Goal: Task Accomplishment & Management: Manage account settings

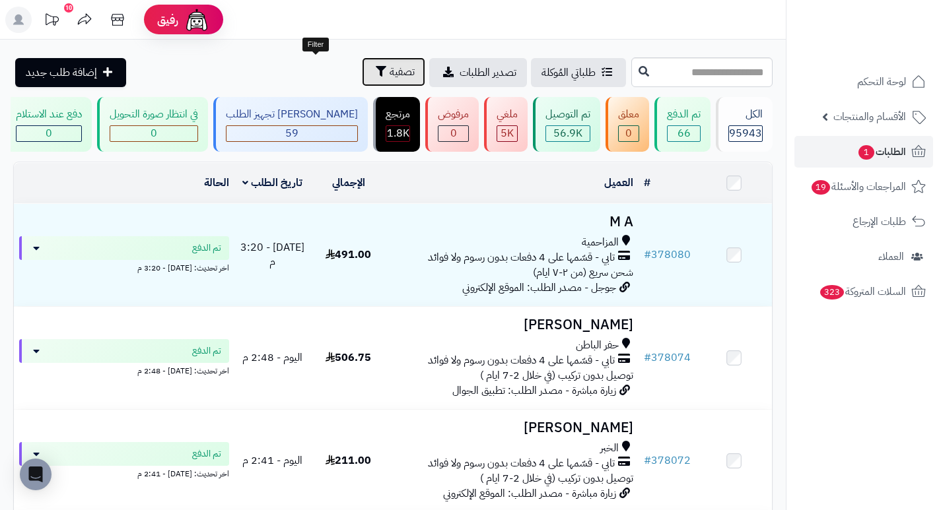
click at [390, 76] on span "تصفية" at bounding box center [402, 72] width 25 height 16
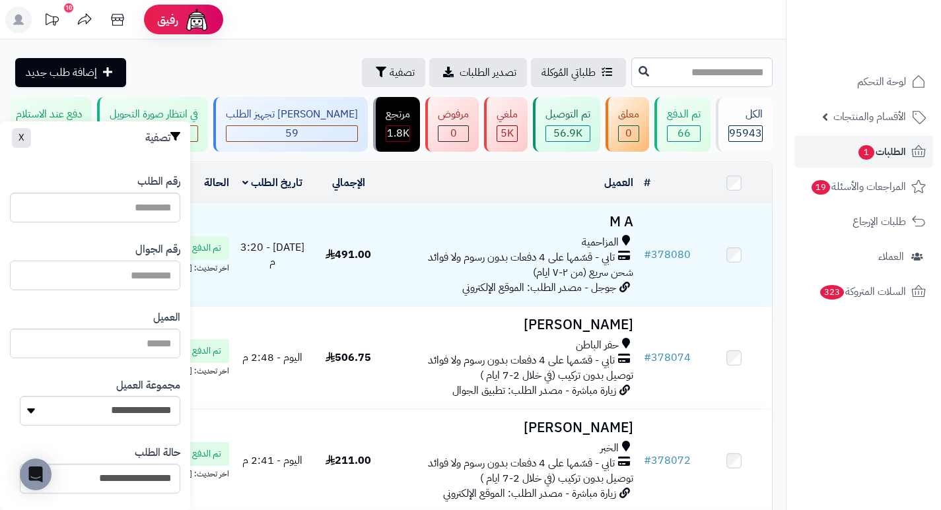
paste input "*********"
type input "*********"
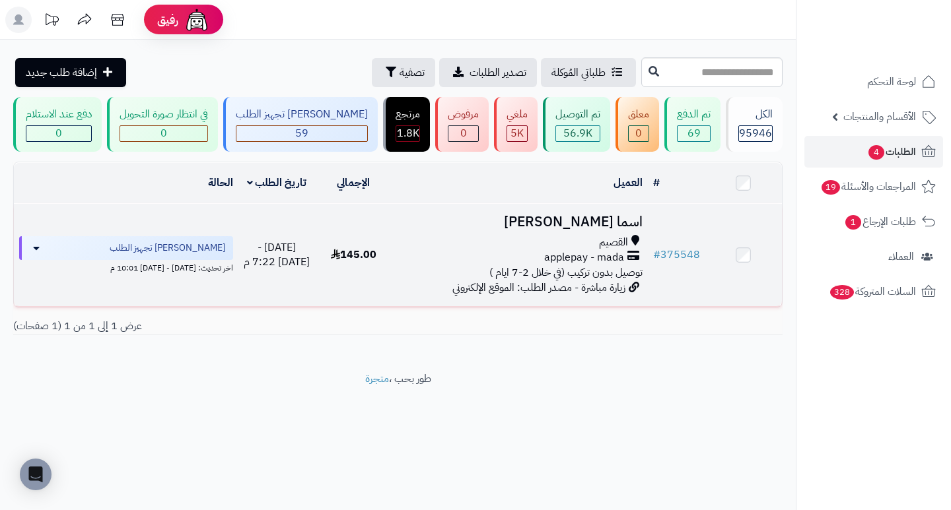
click at [600, 230] on h3 "اسما المحمد" at bounding box center [519, 222] width 245 height 15
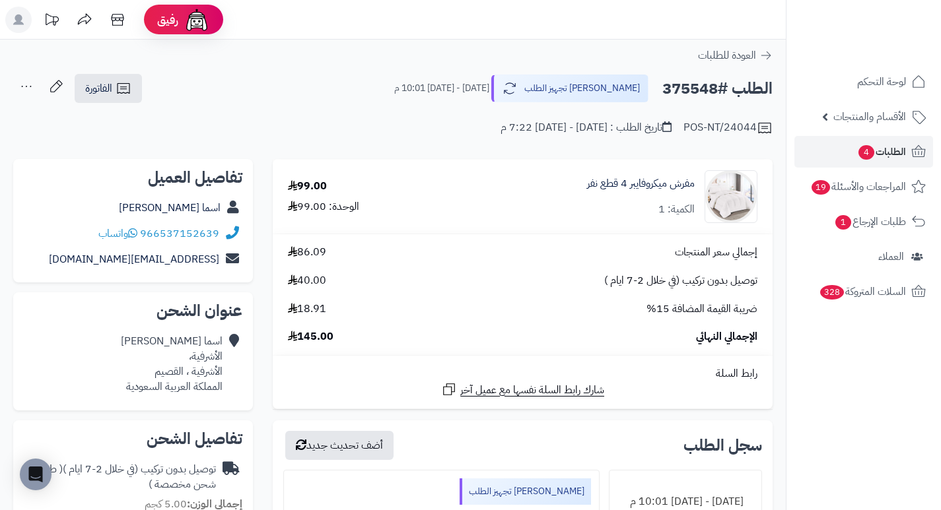
click at [696, 88] on h2 "الطلب #375548" at bounding box center [717, 88] width 110 height 27
click at [695, 88] on h2 "الطلب #375548" at bounding box center [717, 88] width 110 height 27
copy h2 "375548"
click at [468, 263] on div "إجمالي سعر المنتجات 86.09 توصيل بدون تركيب (في خلال 2-7 ايام ) 40.00 ضريبة القي…" at bounding box center [522, 295] width 489 height 100
click at [693, 88] on h2 "الطلب #375548" at bounding box center [717, 88] width 110 height 27
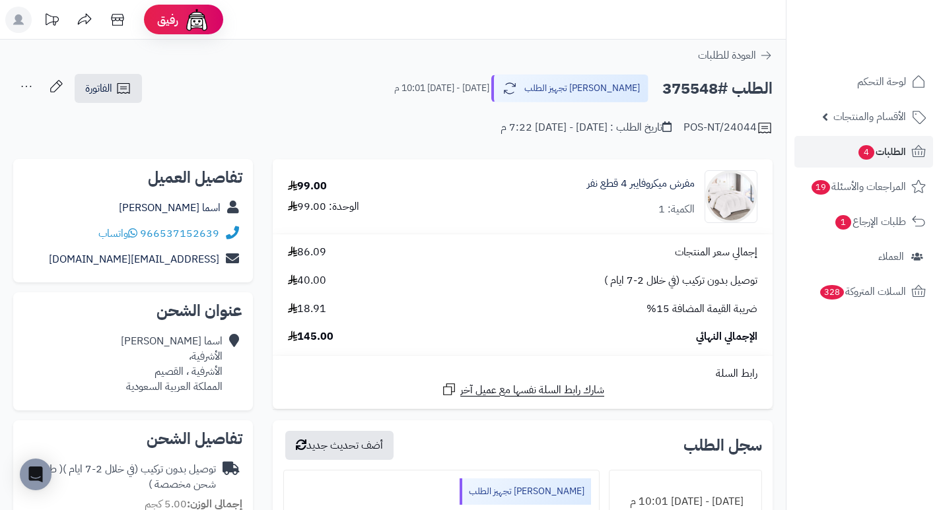
click at [693, 88] on h2 "الطلب #375548" at bounding box center [717, 88] width 110 height 27
copy h2 "375548"
click at [503, 211] on div "مفرش ميكروفايبر 4 قطع نفر الكمية: 1" at bounding box center [606, 196] width 321 height 53
click at [879, 153] on span "الطلبات 4" at bounding box center [881, 152] width 49 height 18
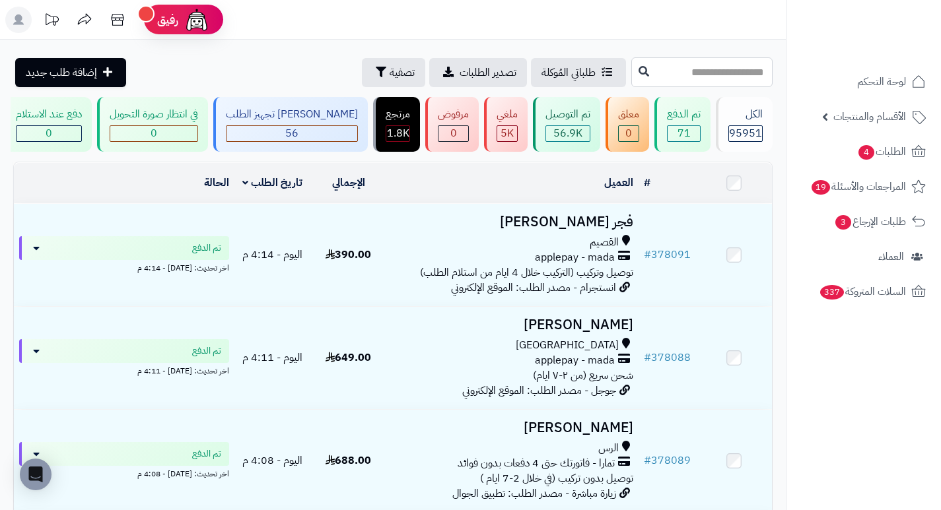
click at [717, 67] on input "text" at bounding box center [701, 72] width 141 height 30
type input "******"
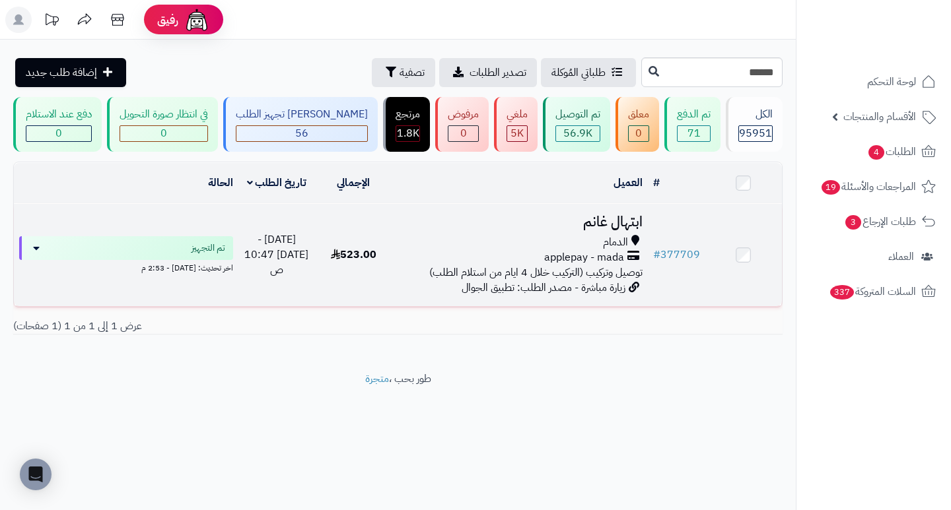
click at [615, 230] on h3 "ابتهال غانم" at bounding box center [519, 222] width 245 height 15
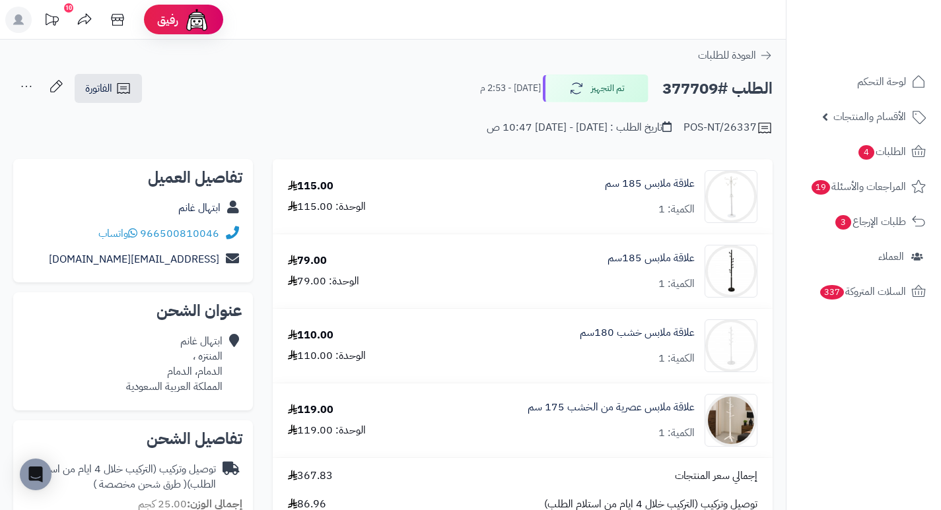
click at [688, 89] on h2 "الطلب #377709" at bounding box center [717, 88] width 110 height 27
click at [687, 88] on h2 "الطلب #377709" at bounding box center [717, 88] width 110 height 27
copy h2 "377709"
click at [877, 153] on span "الطلبات 4" at bounding box center [881, 152] width 49 height 18
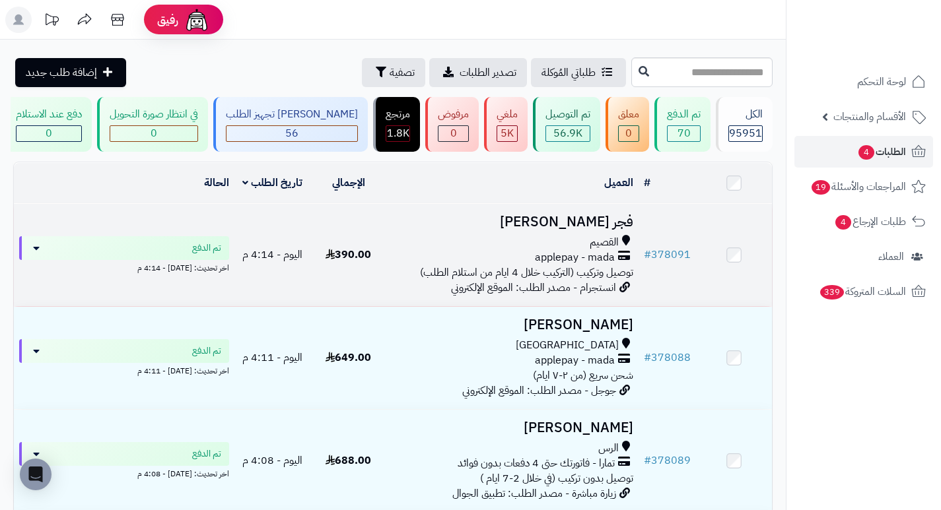
click at [625, 223] on h3 "فجر [PERSON_NAME]" at bounding box center [513, 222] width 242 height 15
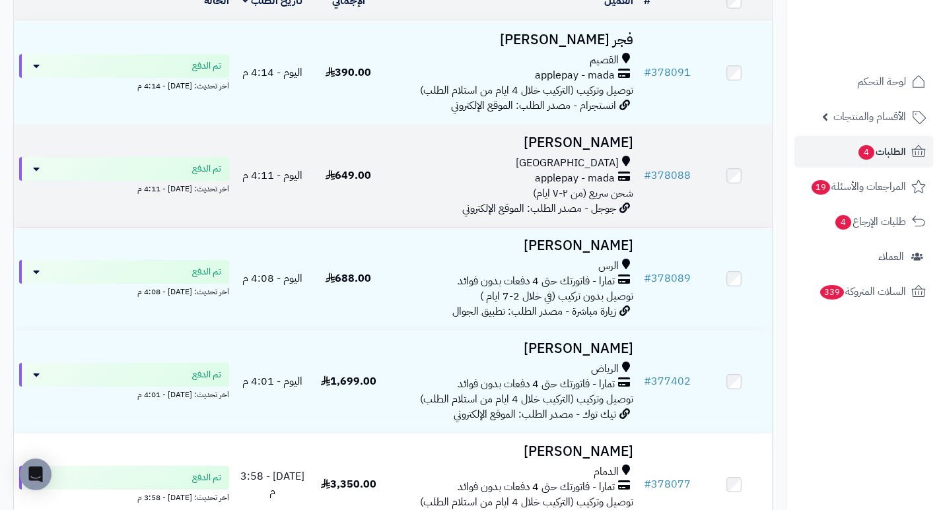
scroll to position [198, 0]
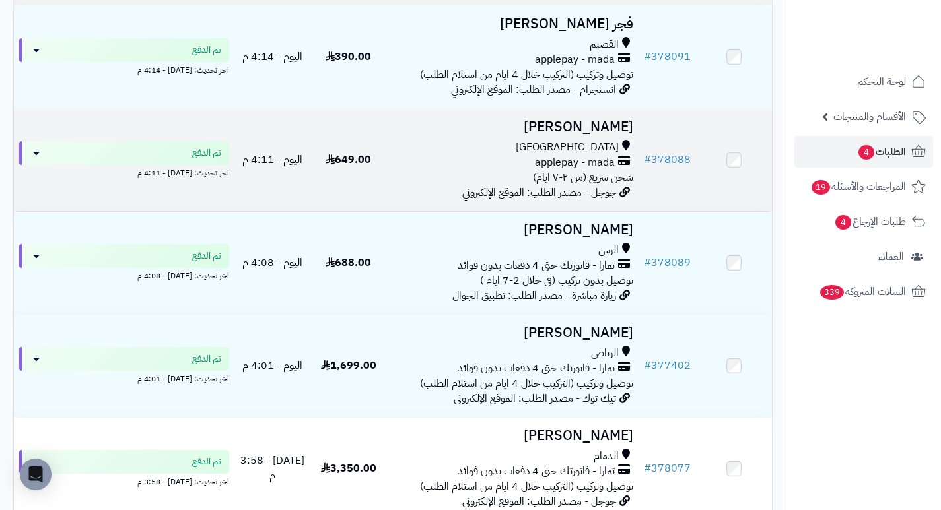
click at [623, 135] on h3 "فطوم العولقي" at bounding box center [513, 127] width 242 height 15
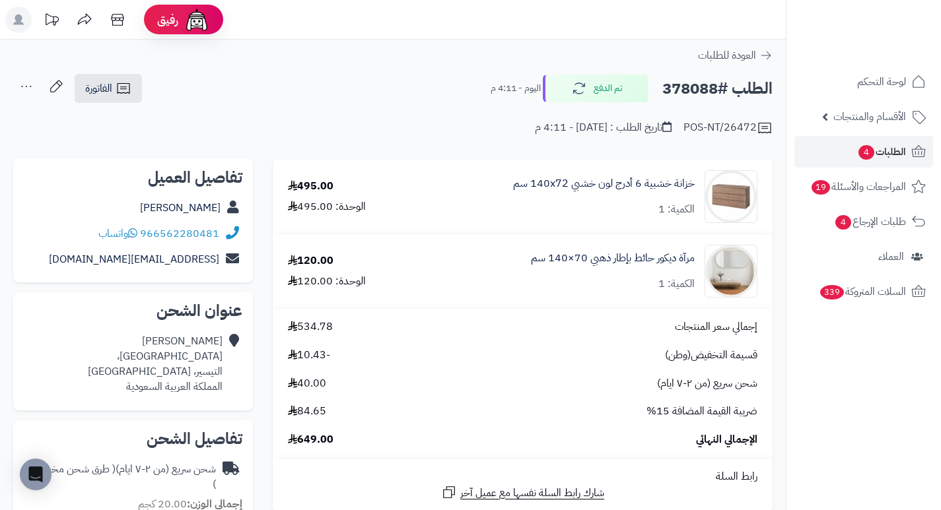
drag, startPoint x: 518, startPoint y: 151, endPoint x: 479, endPoint y: 147, distance: 39.2
click at [479, 147] on input "**********" at bounding box center [393, 147] width 786 height 3
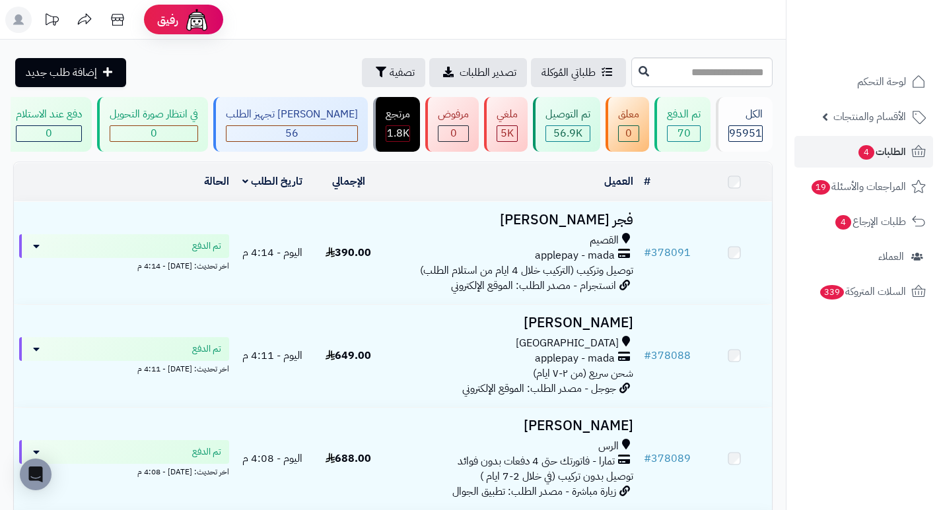
scroll to position [198, 0]
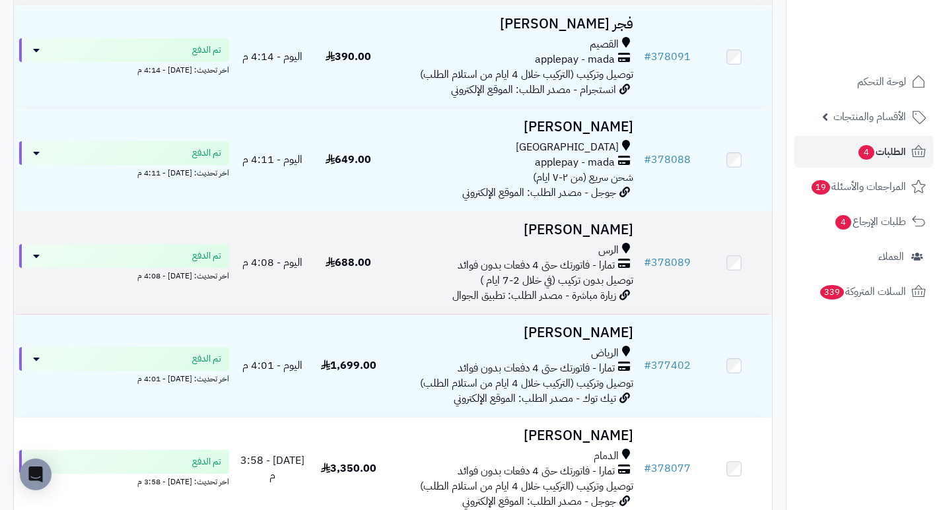
click at [608, 236] on h3 "[PERSON_NAME]" at bounding box center [513, 230] width 242 height 15
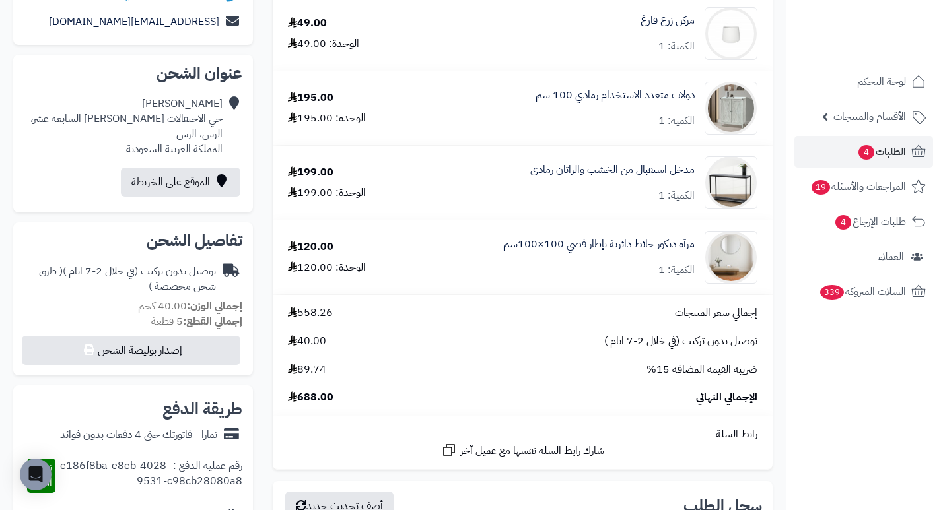
scroll to position [264, 0]
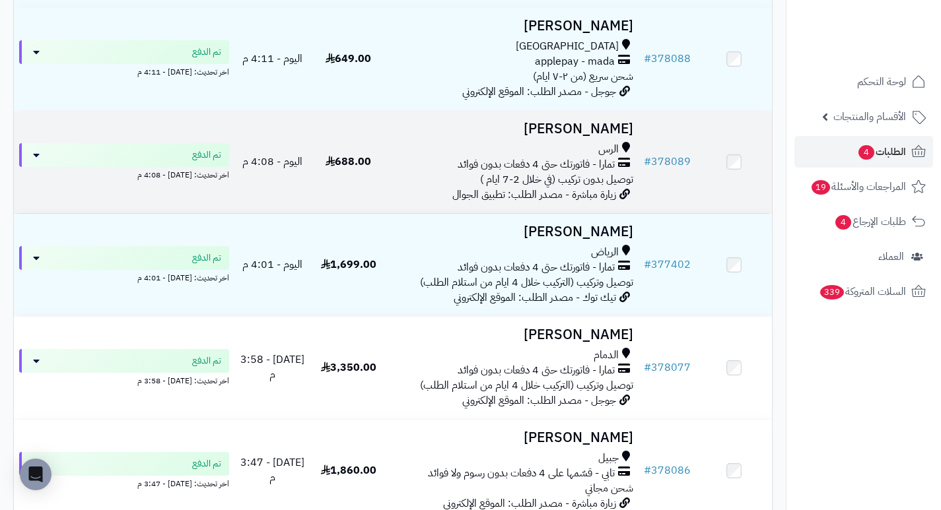
scroll to position [330, 0]
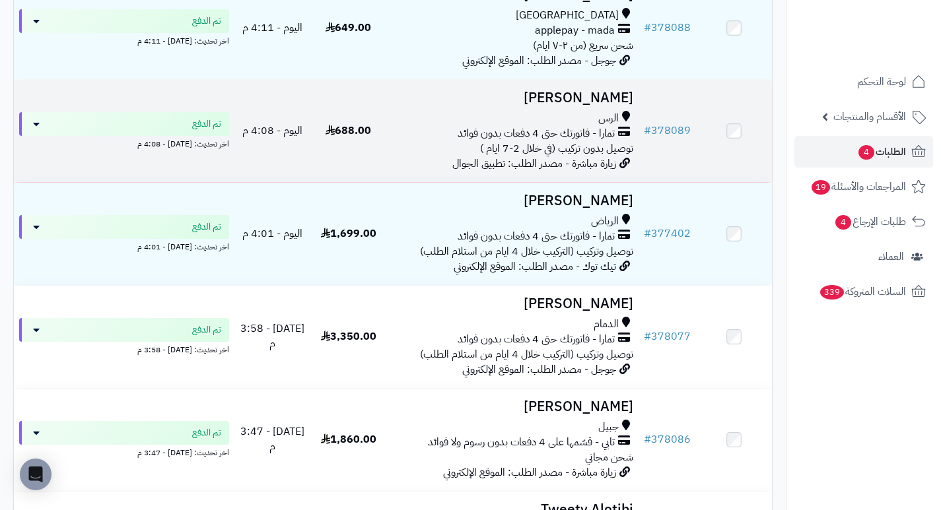
click at [591, 100] on h3 "[PERSON_NAME]" at bounding box center [513, 97] width 242 height 15
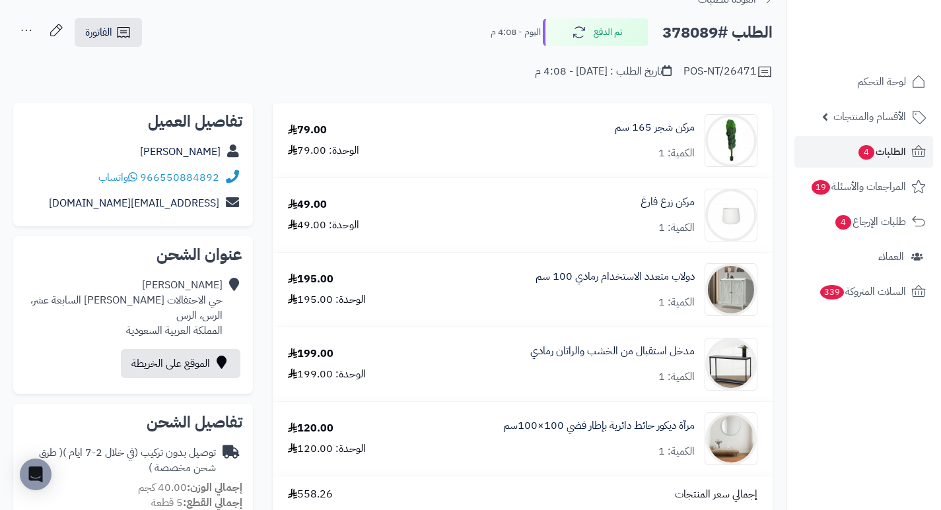
scroll to position [132, 0]
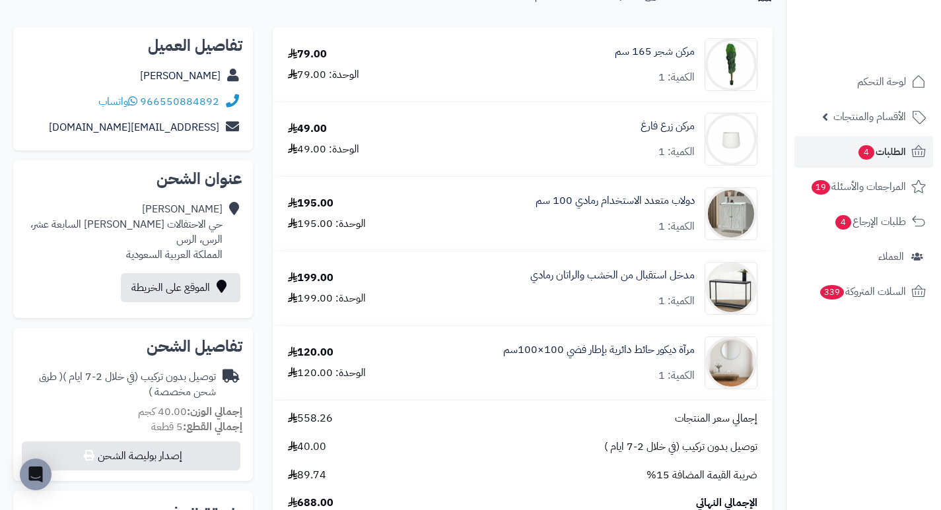
drag, startPoint x: 452, startPoint y: 127, endPoint x: 439, endPoint y: 100, distance: 30.4
click at [439, 100] on td "مركن شجر 165 سم الكمية: 1" at bounding box center [592, 65] width 362 height 74
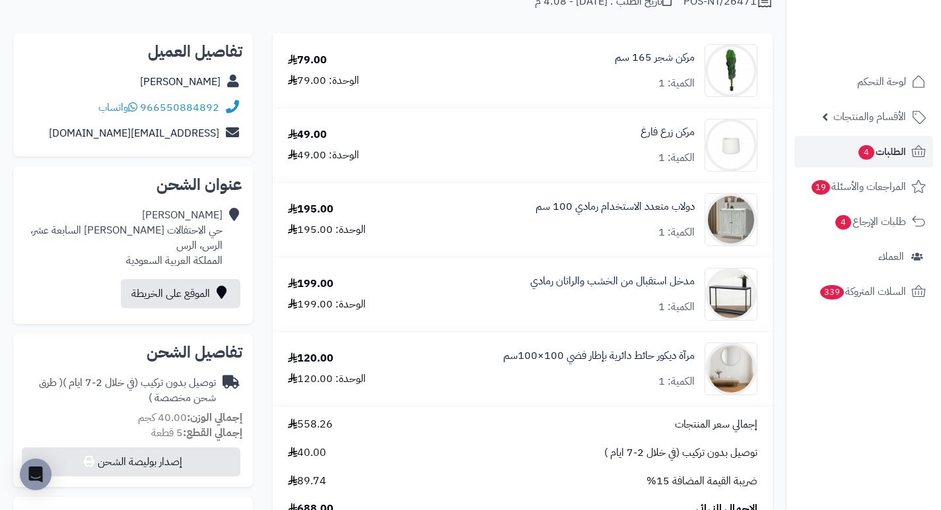
scroll to position [0, 0]
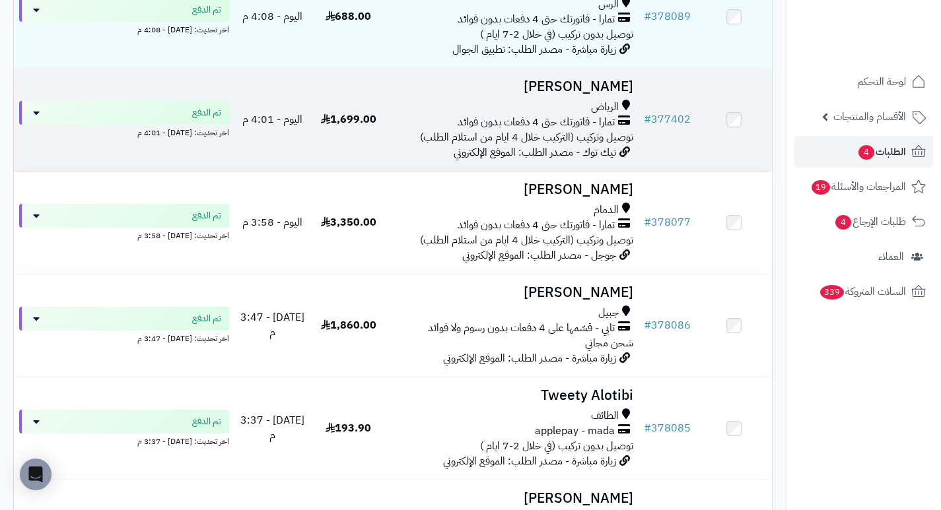
scroll to position [462, 0]
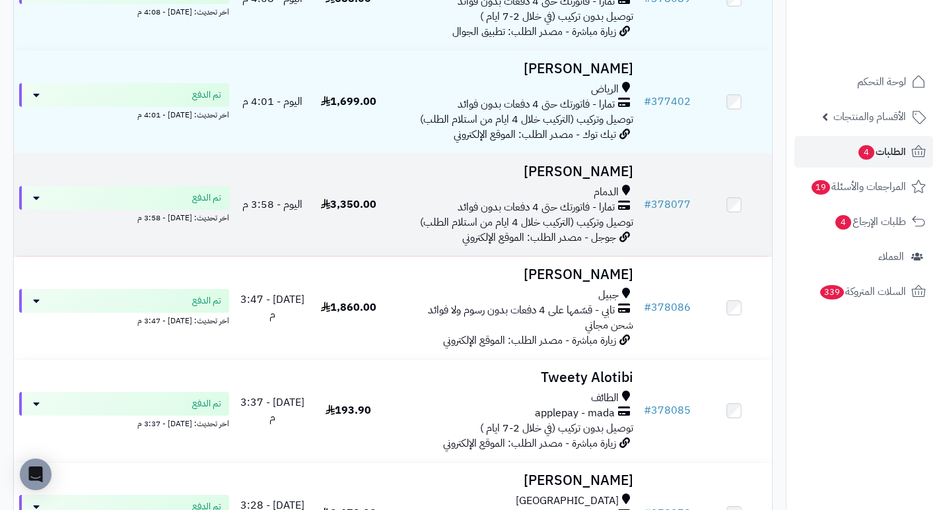
click at [613, 180] on h3 "[PERSON_NAME]" at bounding box center [513, 171] width 242 height 15
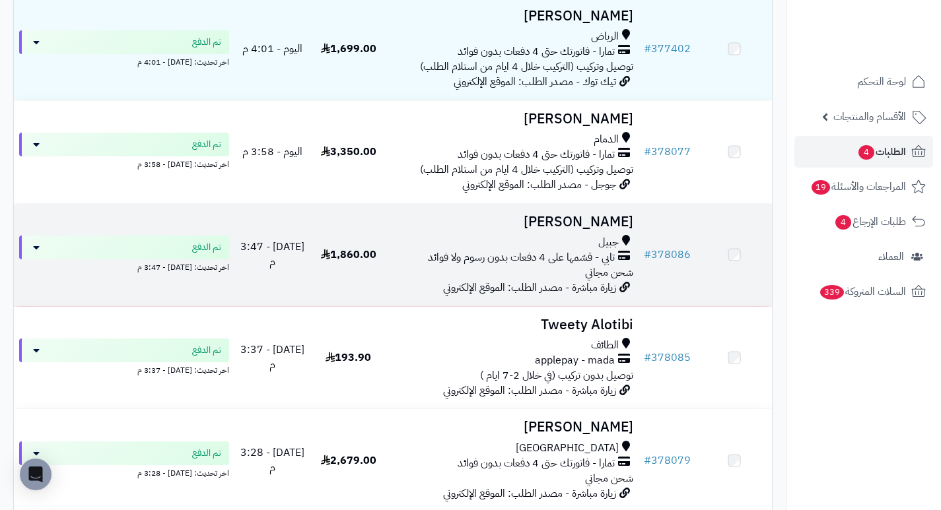
scroll to position [528, 0]
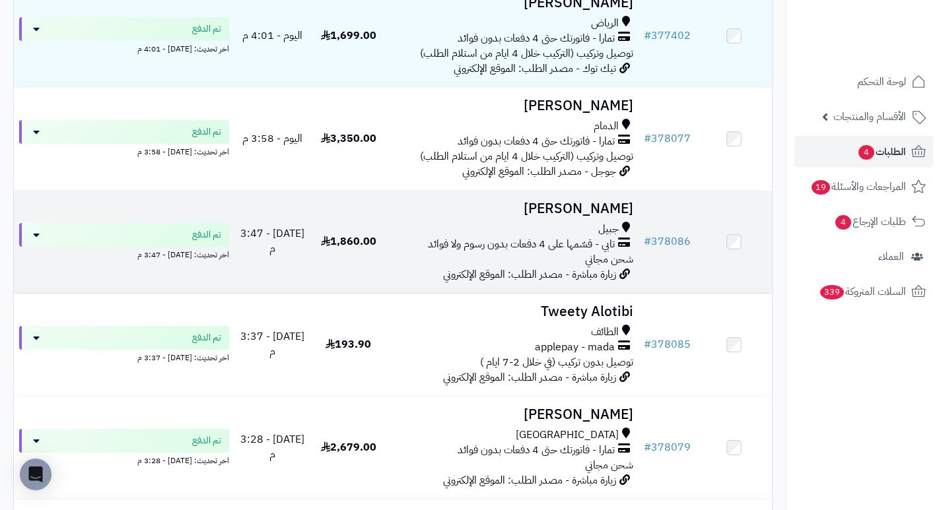
click at [628, 213] on h3 "[PERSON_NAME]" at bounding box center [513, 208] width 242 height 15
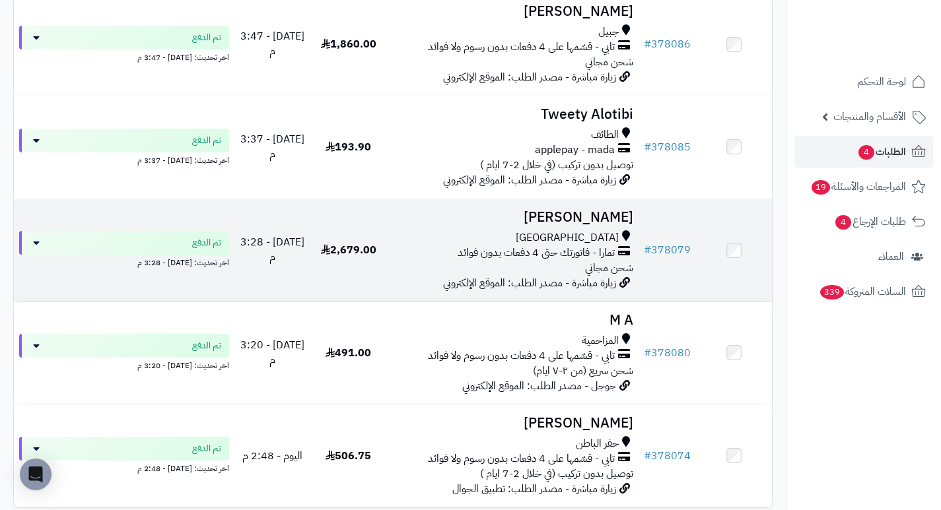
scroll to position [726, 0]
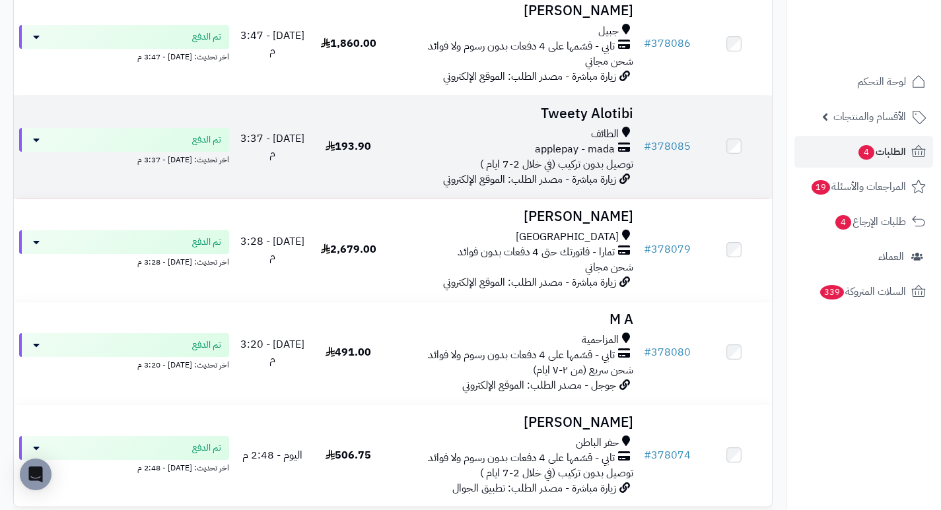
click at [603, 120] on h3 "Tweety Alotibi" at bounding box center [513, 113] width 242 height 15
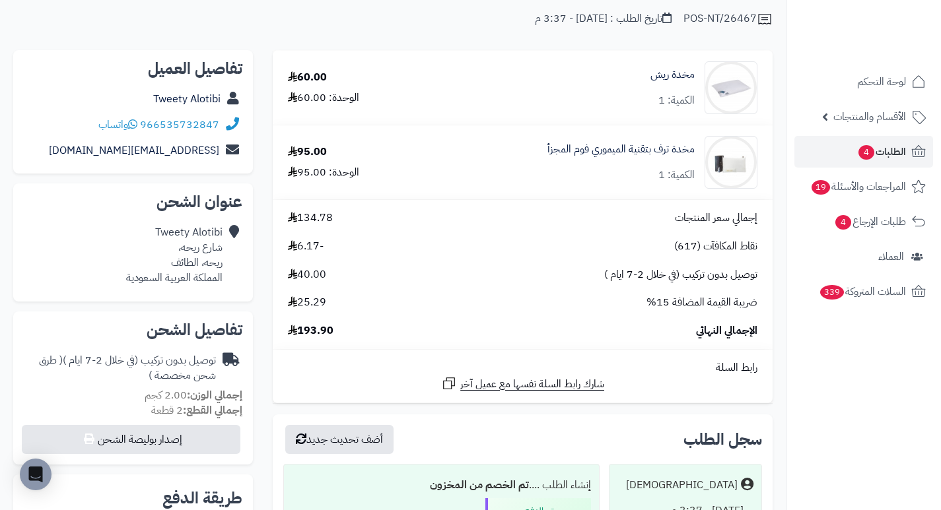
scroll to position [132, 0]
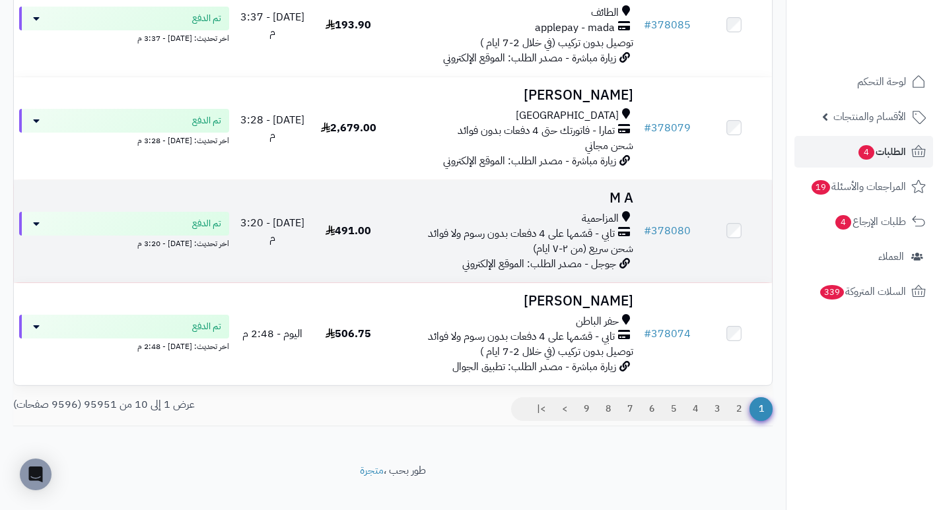
scroll to position [858, 0]
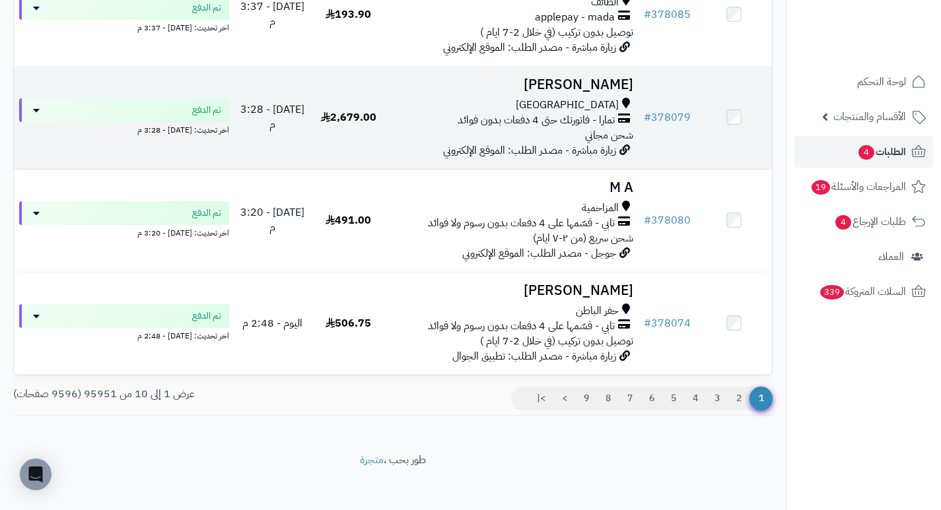
click at [627, 92] on h3 "[PERSON_NAME]" at bounding box center [513, 84] width 242 height 15
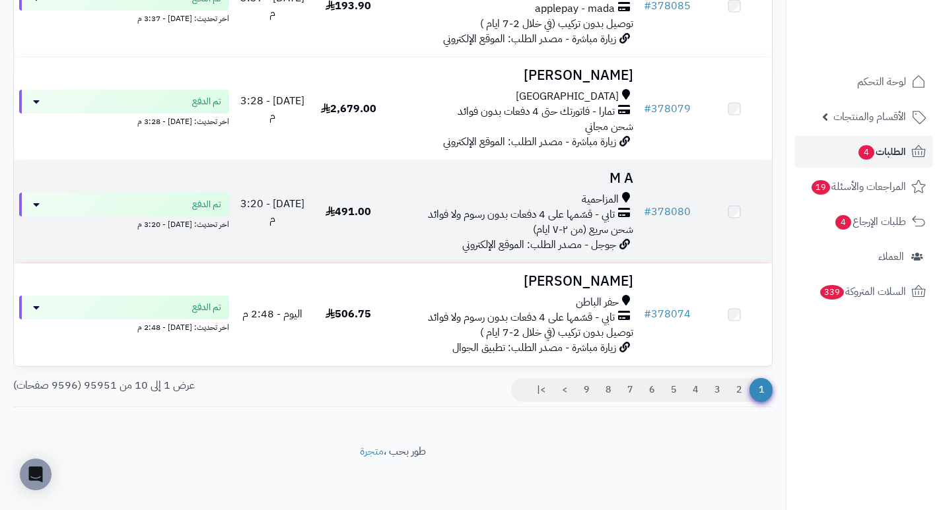
scroll to position [875, 0]
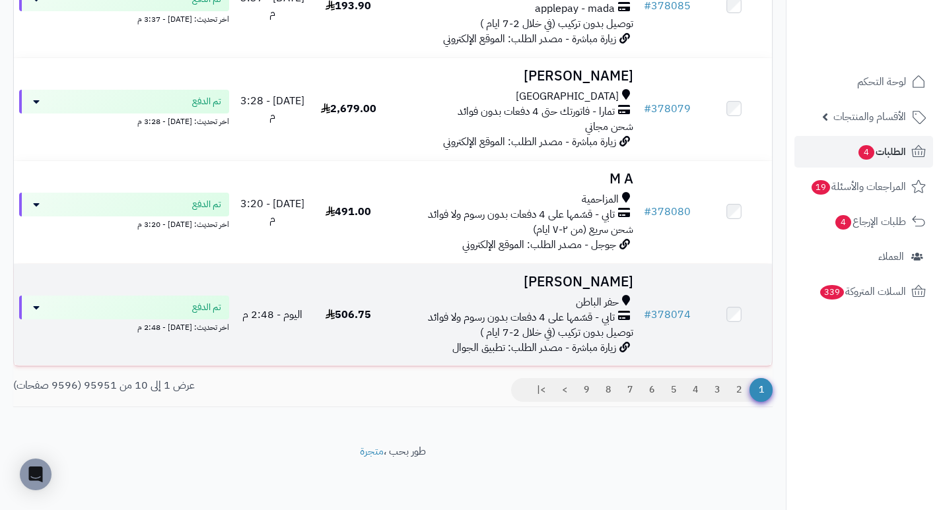
click at [615, 279] on h3 "[PERSON_NAME]" at bounding box center [513, 282] width 242 height 15
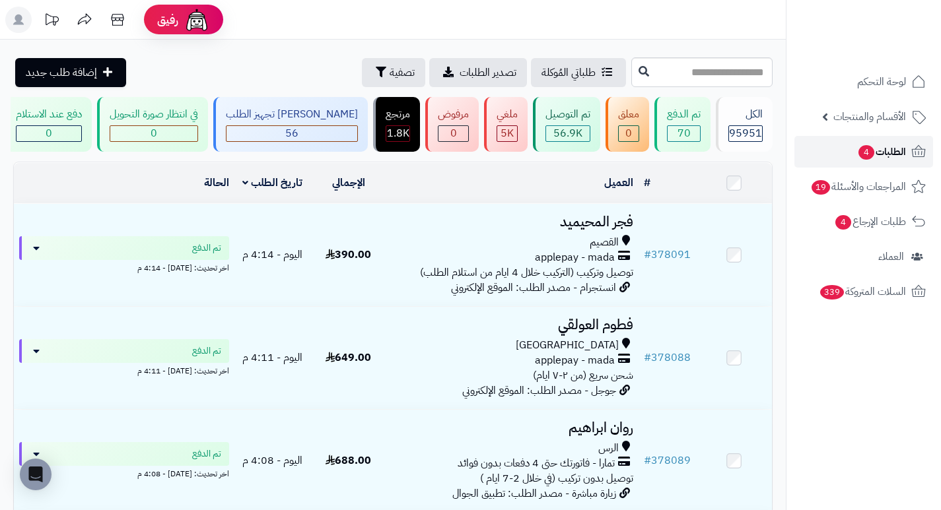
click at [869, 157] on span "4" at bounding box center [866, 152] width 17 height 15
click at [886, 78] on span "لوحة التحكم" at bounding box center [882, 82] width 48 height 18
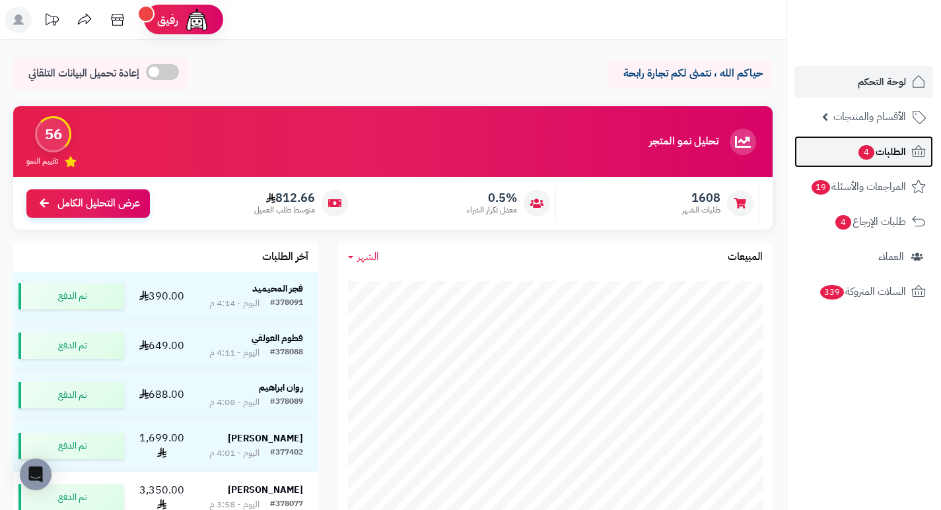
click at [867, 151] on span "4" at bounding box center [866, 152] width 16 height 15
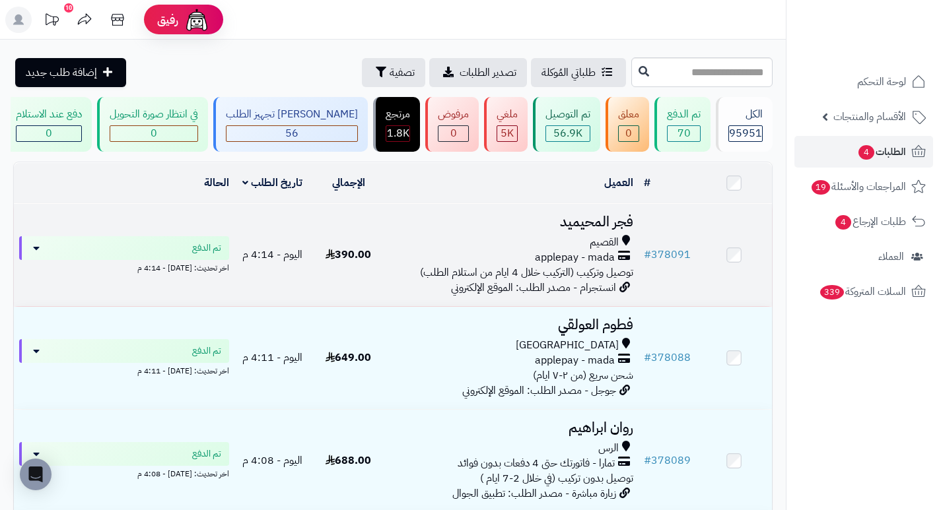
click at [615, 224] on h3 "فجر المحيميد" at bounding box center [513, 222] width 242 height 15
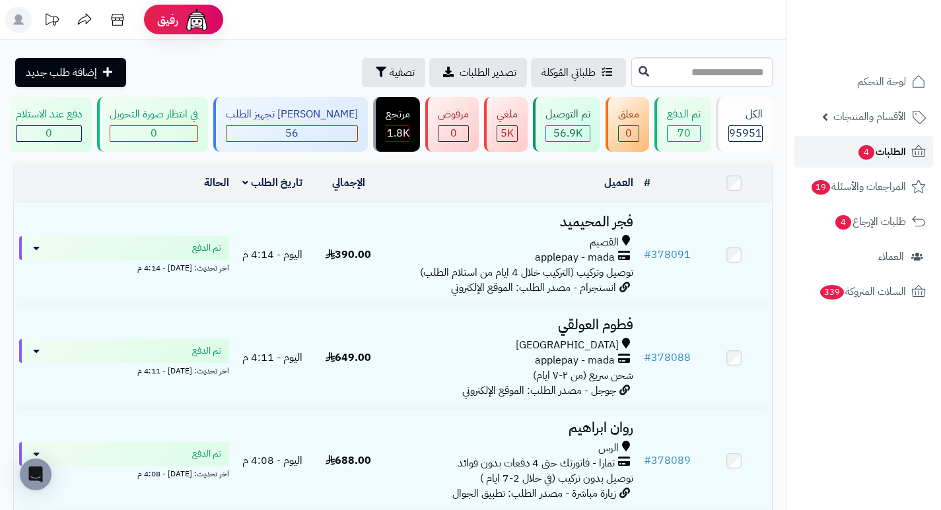
click at [879, 153] on span "الطلبات 4" at bounding box center [881, 152] width 49 height 18
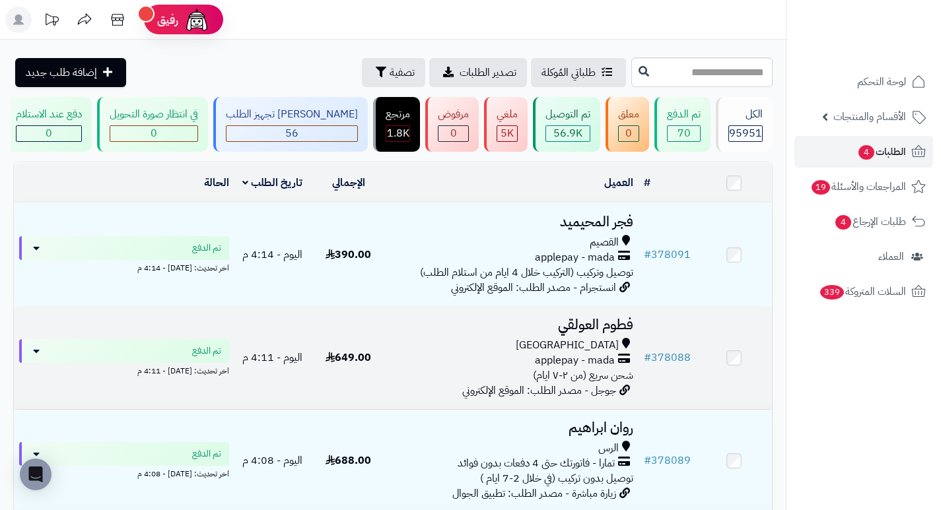
click at [636, 334] on td "فطوم العولقي جدة applepay - mada شحن سريع (من ٢-٧ ايام) جوجل - مصدر الطلب: المو…" at bounding box center [512, 358] width 252 height 102
click at [609, 333] on h3 "فطوم العولقي" at bounding box center [513, 325] width 242 height 15
